Goal: Task Accomplishment & Management: Manage account settings

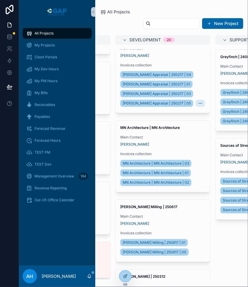
scroll to position [726, 0]
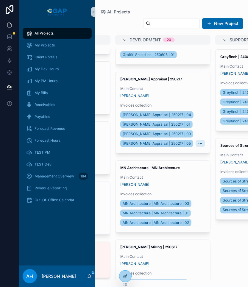
click at [151, 26] on input "scrollable content" at bounding box center [175, 23] width 49 height 8
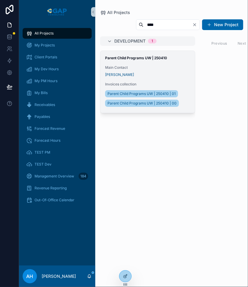
type input "****"
click at [147, 68] on span "Main Contact" at bounding box center [147, 67] width 85 height 5
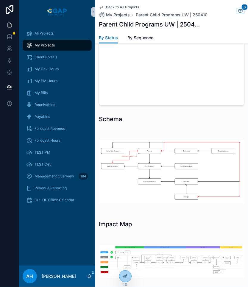
scroll to position [837, 0]
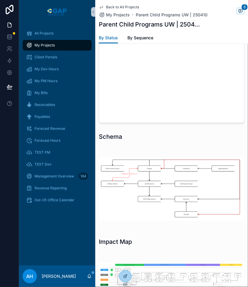
click at [171, 201] on img "scrollable content" at bounding box center [172, 189] width 146 height 63
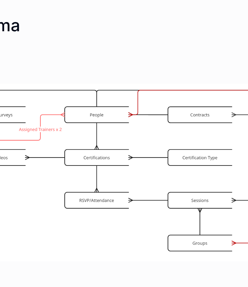
scroll to position [839, 0]
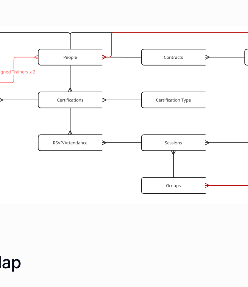
click at [161, 194] on img "scrollable content" at bounding box center [172, 166] width 146 height 63
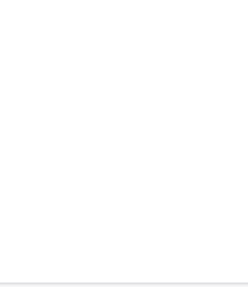
scroll to position [724, 0]
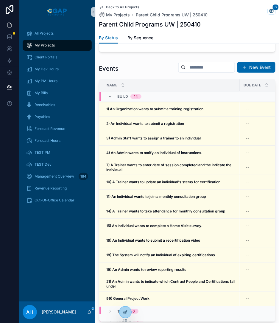
scroll to position [14, 0]
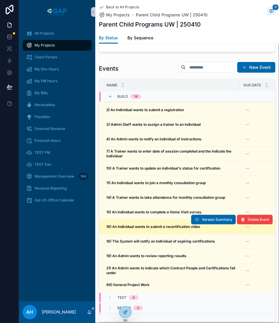
click at [138, 229] on strong "16) An Individual wants to submit a recertification video" at bounding box center [153, 226] width 94 height 4
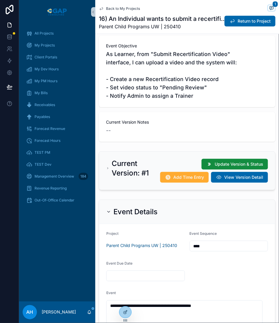
scroll to position [86, 0]
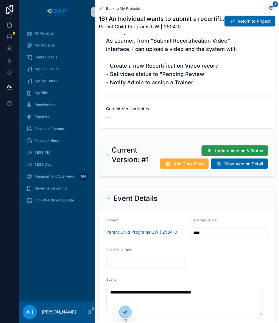
click at [214, 146] on button "Update Version & Status" at bounding box center [235, 150] width 66 height 11
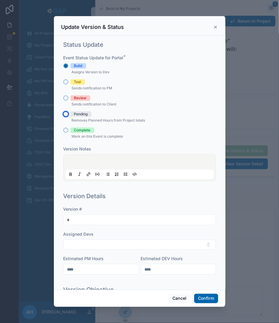
click at [64, 114] on button "Pending" at bounding box center [65, 114] width 5 height 5
click at [198, 295] on button "Confirm" at bounding box center [206, 299] width 24 height 10
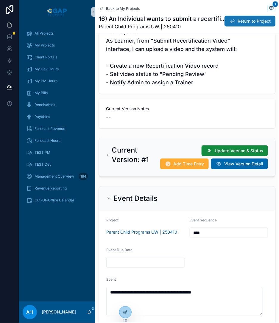
click at [238, 18] on span "Return to Project" at bounding box center [254, 21] width 33 height 6
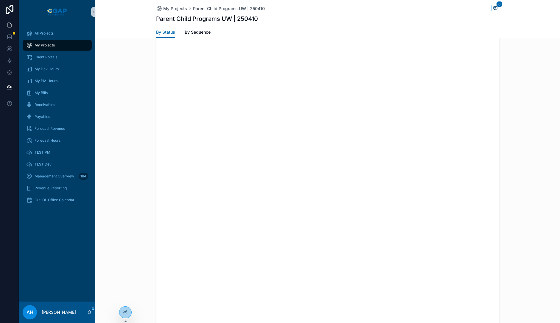
scroll to position [178, 0]
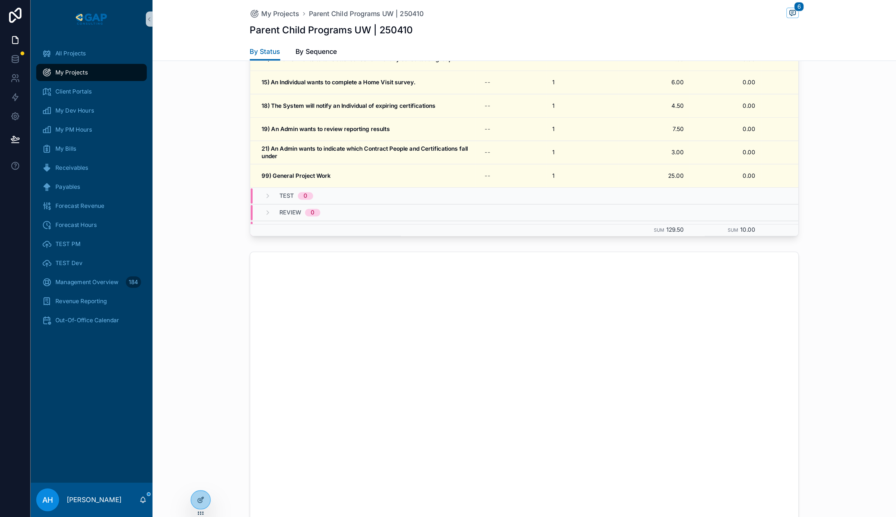
scroll to position [131, 0]
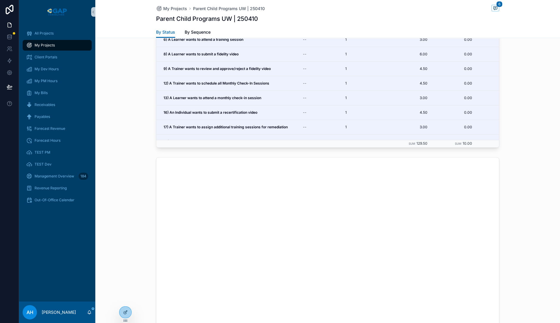
click at [503, 180] on div "scrollable content" at bounding box center [327, 319] width 465 height 329
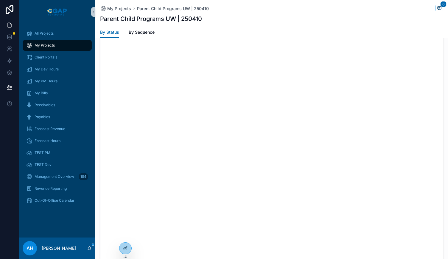
scroll to position [553, 0]
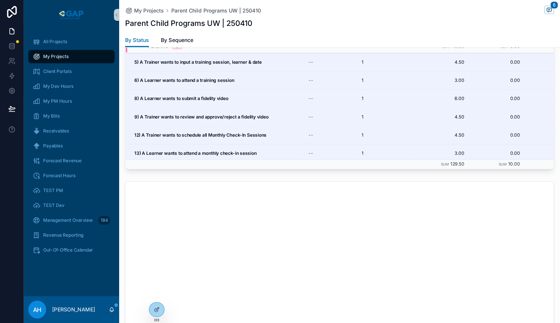
scroll to position [419, 0]
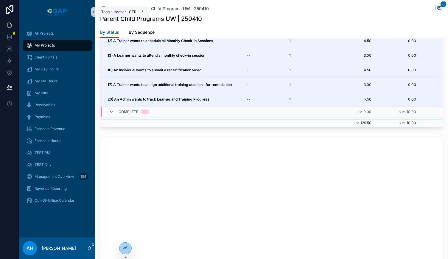
click at [92, 12] on icon "scrollable content" at bounding box center [93, 12] width 4 height 4
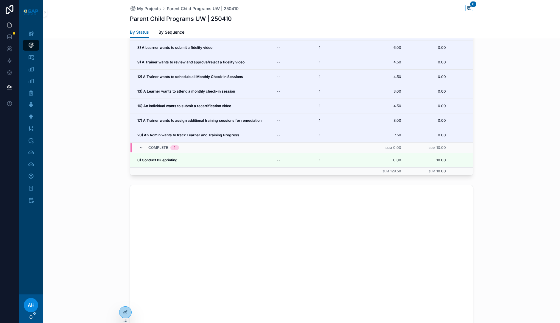
scroll to position [178, 0]
